Goal: Find specific page/section: Find specific page/section

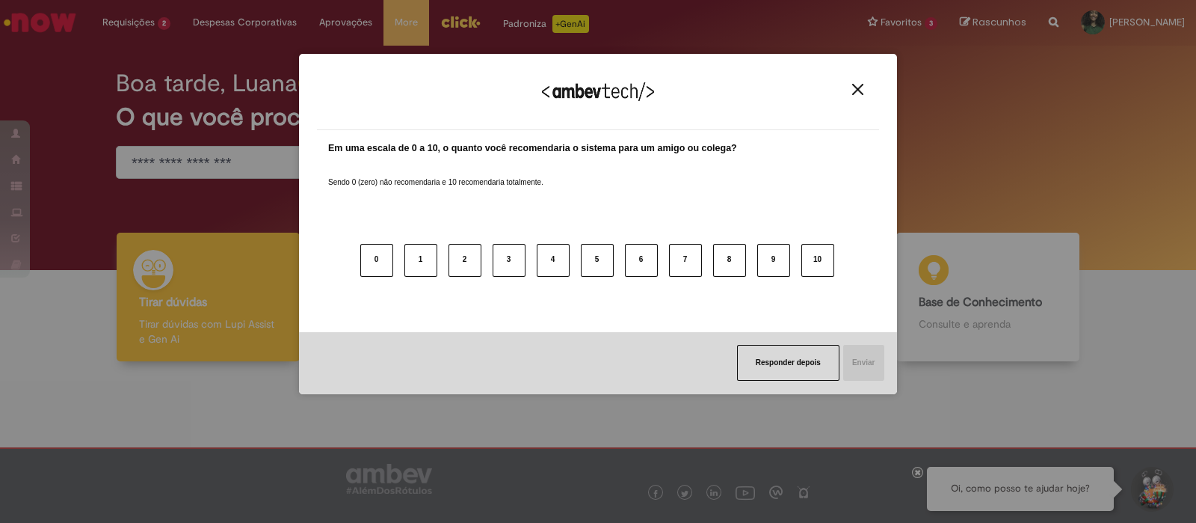
click at [859, 88] on img "Close" at bounding box center [857, 89] width 11 height 11
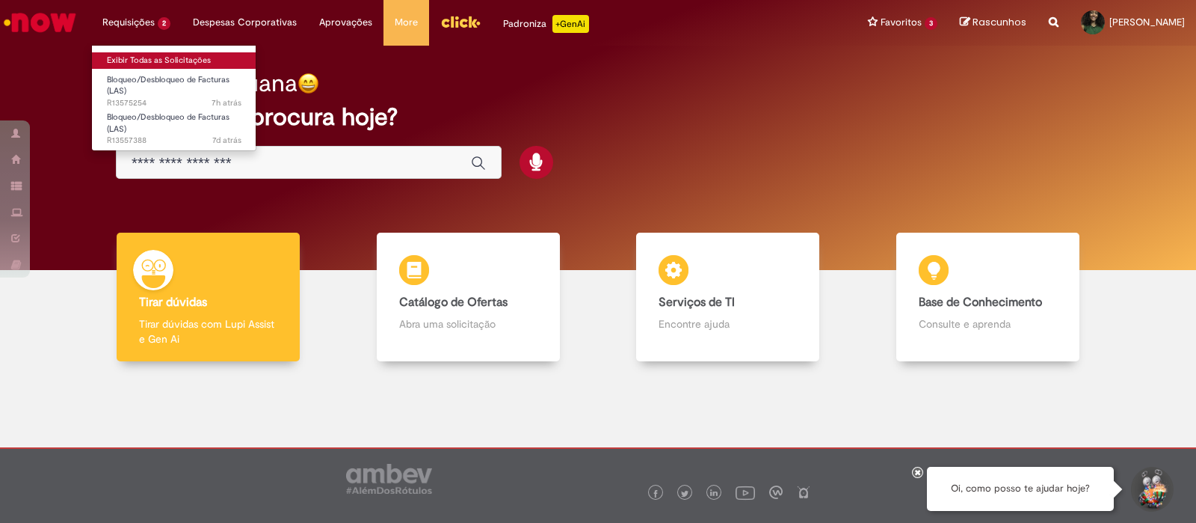
click at [150, 61] on link "Exibir Todas as Solicitações" at bounding box center [174, 60] width 164 height 16
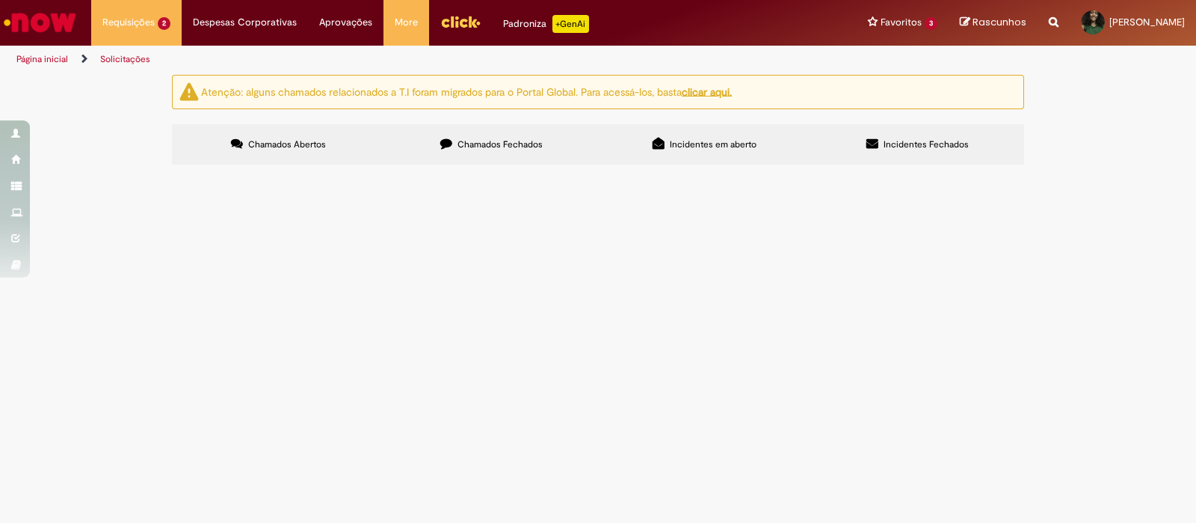
click at [708, 92] on u "clicar aqui." at bounding box center [707, 90] width 50 height 13
click at [719, 93] on u "clicar aqui." at bounding box center [707, 90] width 50 height 13
